Goal: Information Seeking & Learning: Find specific fact

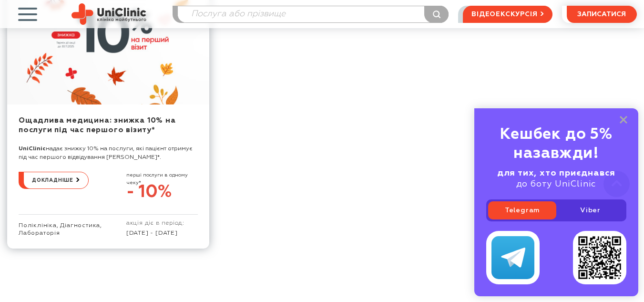
scroll to position [1715, 0]
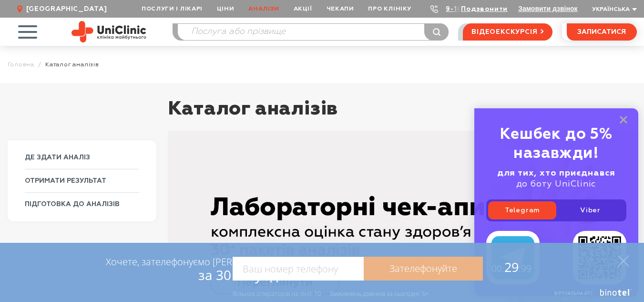
drag, startPoint x: 625, startPoint y: 261, endPoint x: 596, endPoint y: 235, distance: 38.5
click at [625, 261] on icon at bounding box center [623, 260] width 11 height 11
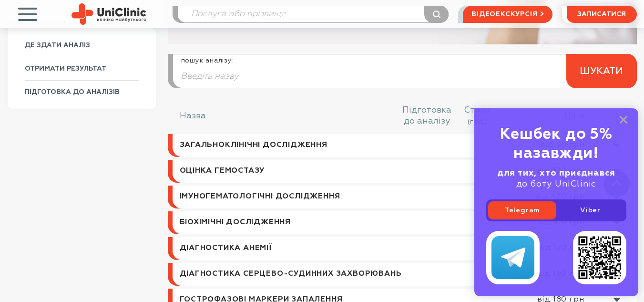
scroll to position [318, 0]
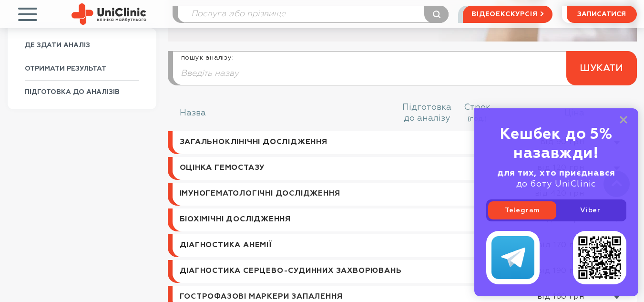
click at [307, 147] on link at bounding box center [404, 142] width 464 height 23
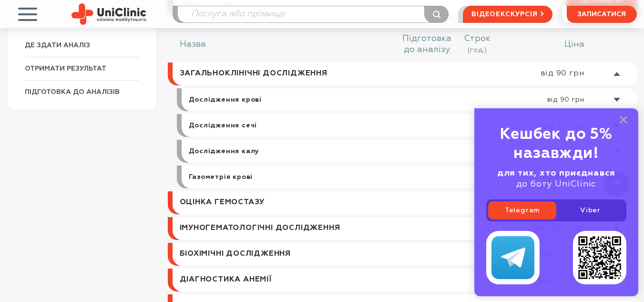
scroll to position [392, 0]
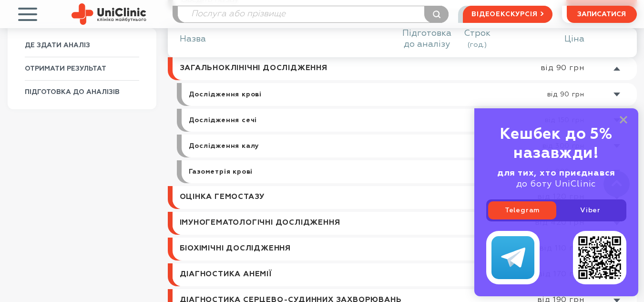
click at [246, 94] on link at bounding box center [411, 94] width 450 height 23
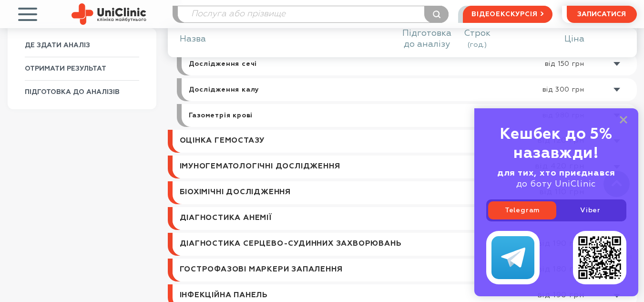
scroll to position [703, 0]
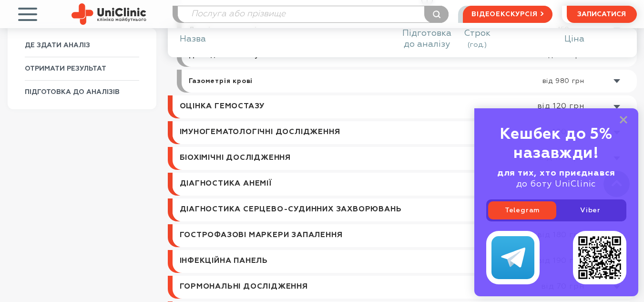
click at [263, 114] on link at bounding box center [406, 106] width 459 height 23
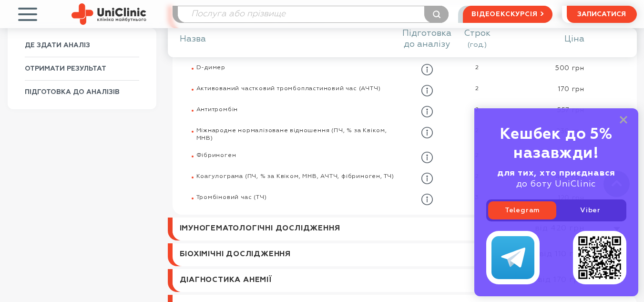
scroll to position [481, 0]
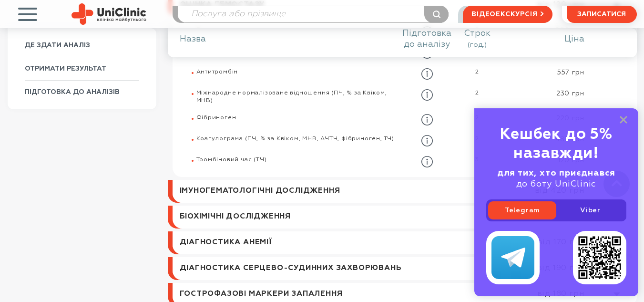
click at [276, 192] on link at bounding box center [406, 191] width 459 height 23
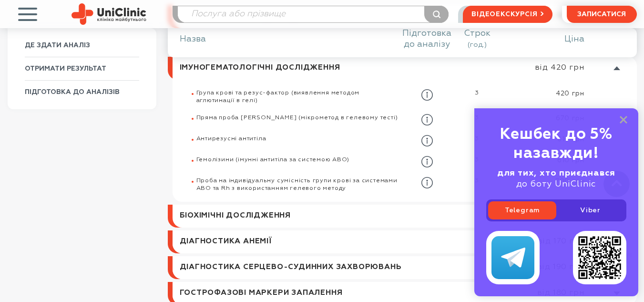
scroll to position [443, 0]
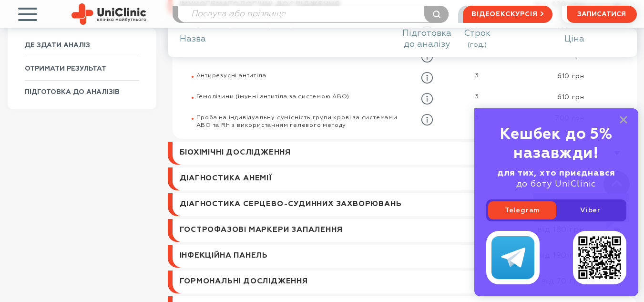
click at [287, 150] on link at bounding box center [404, 153] width 464 height 23
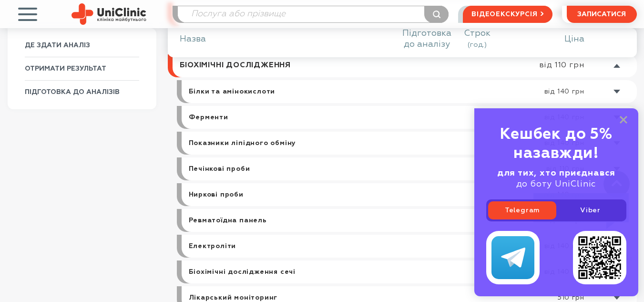
scroll to position [469, 0]
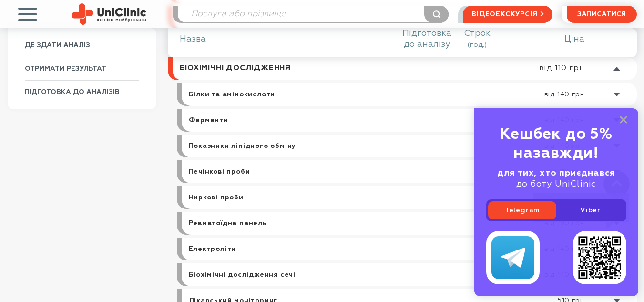
click at [257, 95] on link at bounding box center [411, 94] width 450 height 23
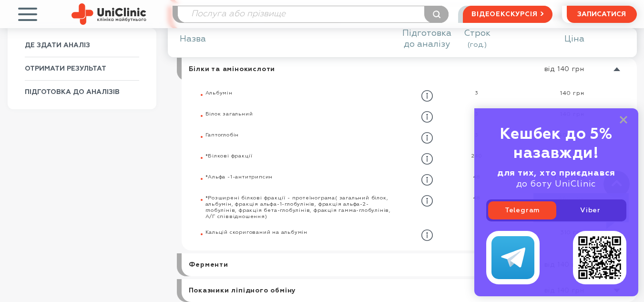
scroll to position [495, 0]
click at [431, 116] on icon "button" at bounding box center [426, 116] width 11 height 11
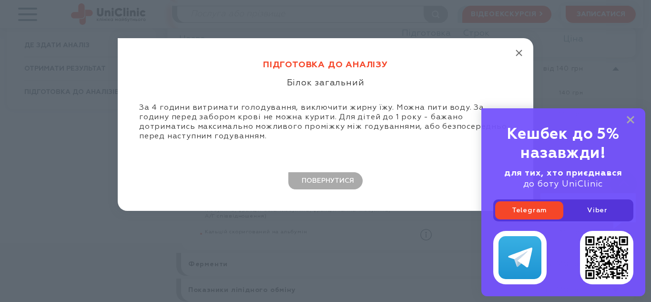
click at [519, 52] on line "button" at bounding box center [519, 53] width 6 height 6
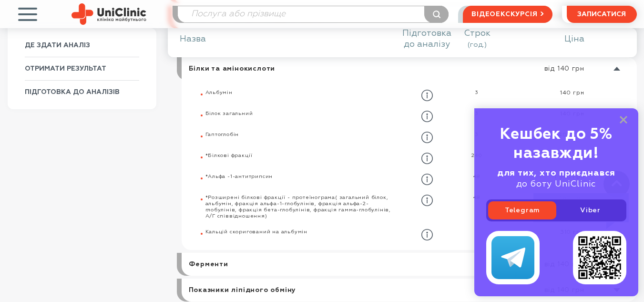
click at [225, 115] on span "Білок загальний" at bounding box center [229, 113] width 48 height 5
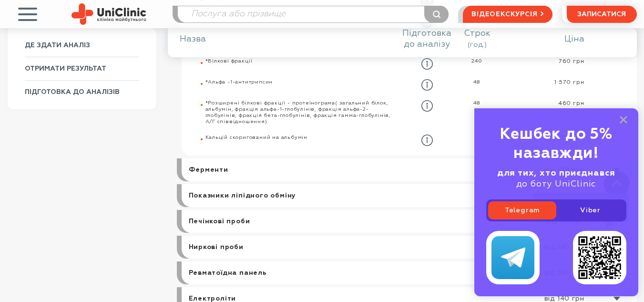
scroll to position [622, 0]
